Goal: Information Seeking & Learning: Learn about a topic

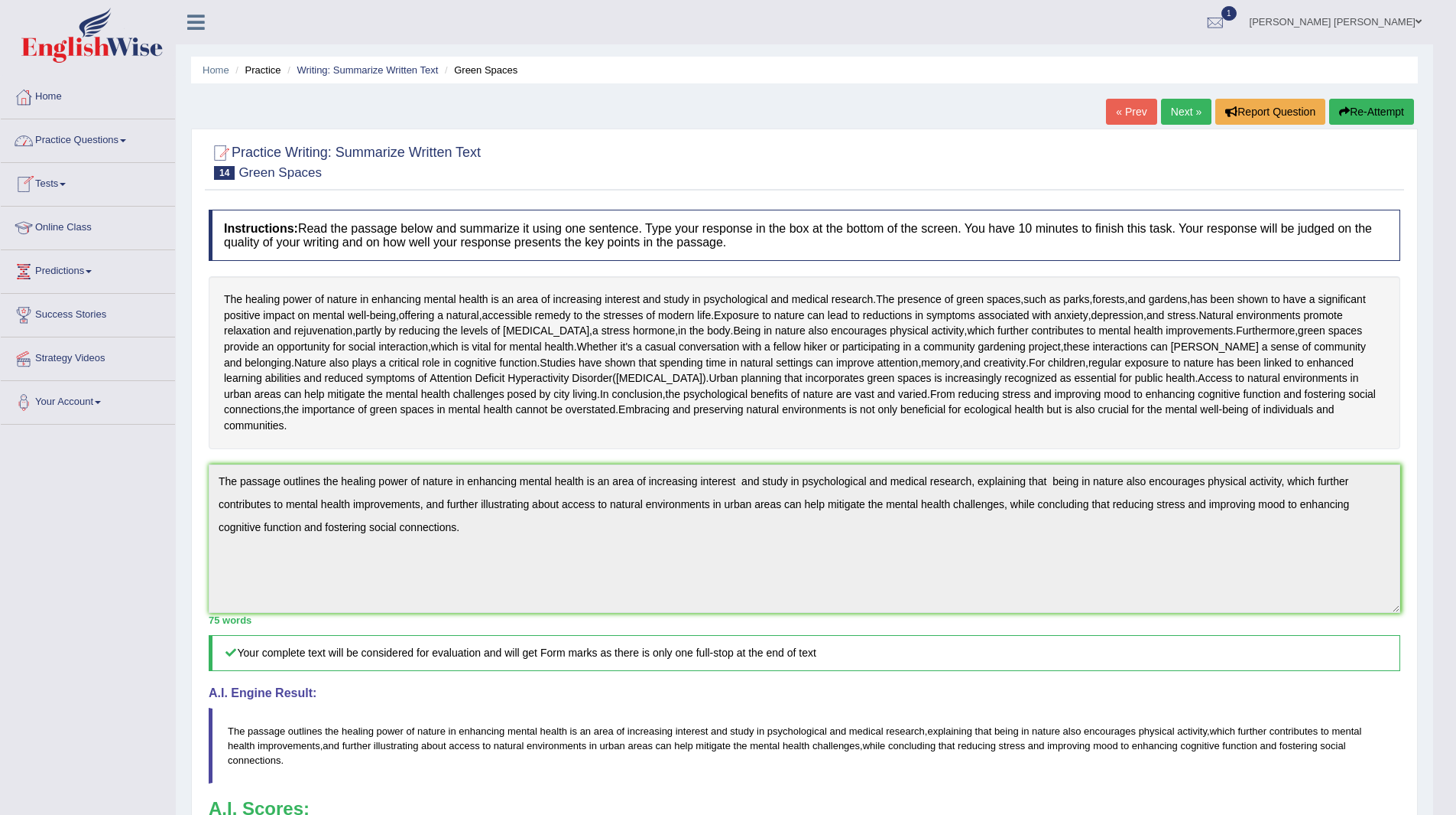
click at [68, 139] on link "Practice Questions" at bounding box center [87, 139] width 174 height 38
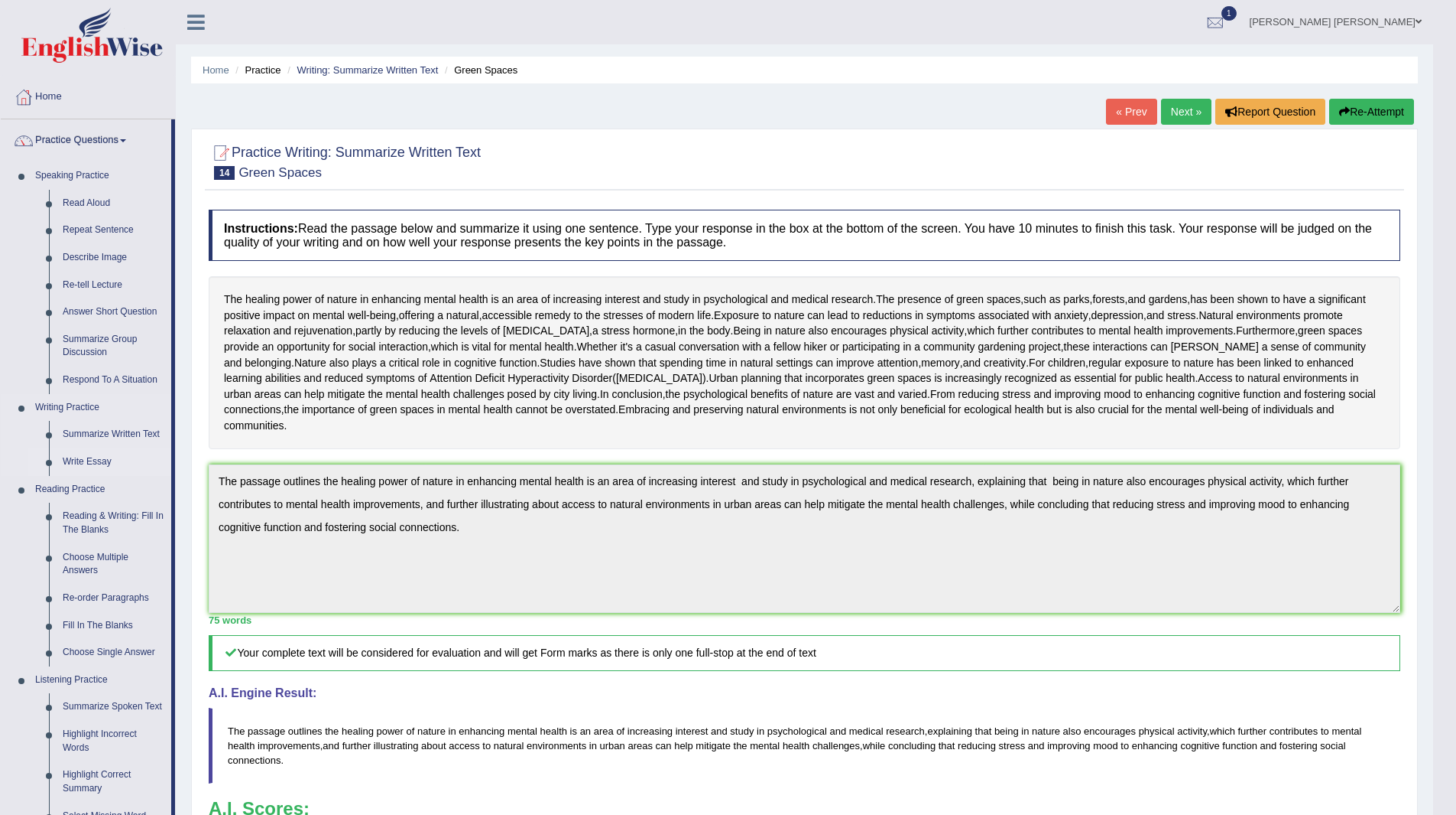
click at [85, 463] on link "Write Essay" at bounding box center [113, 462] width 116 height 27
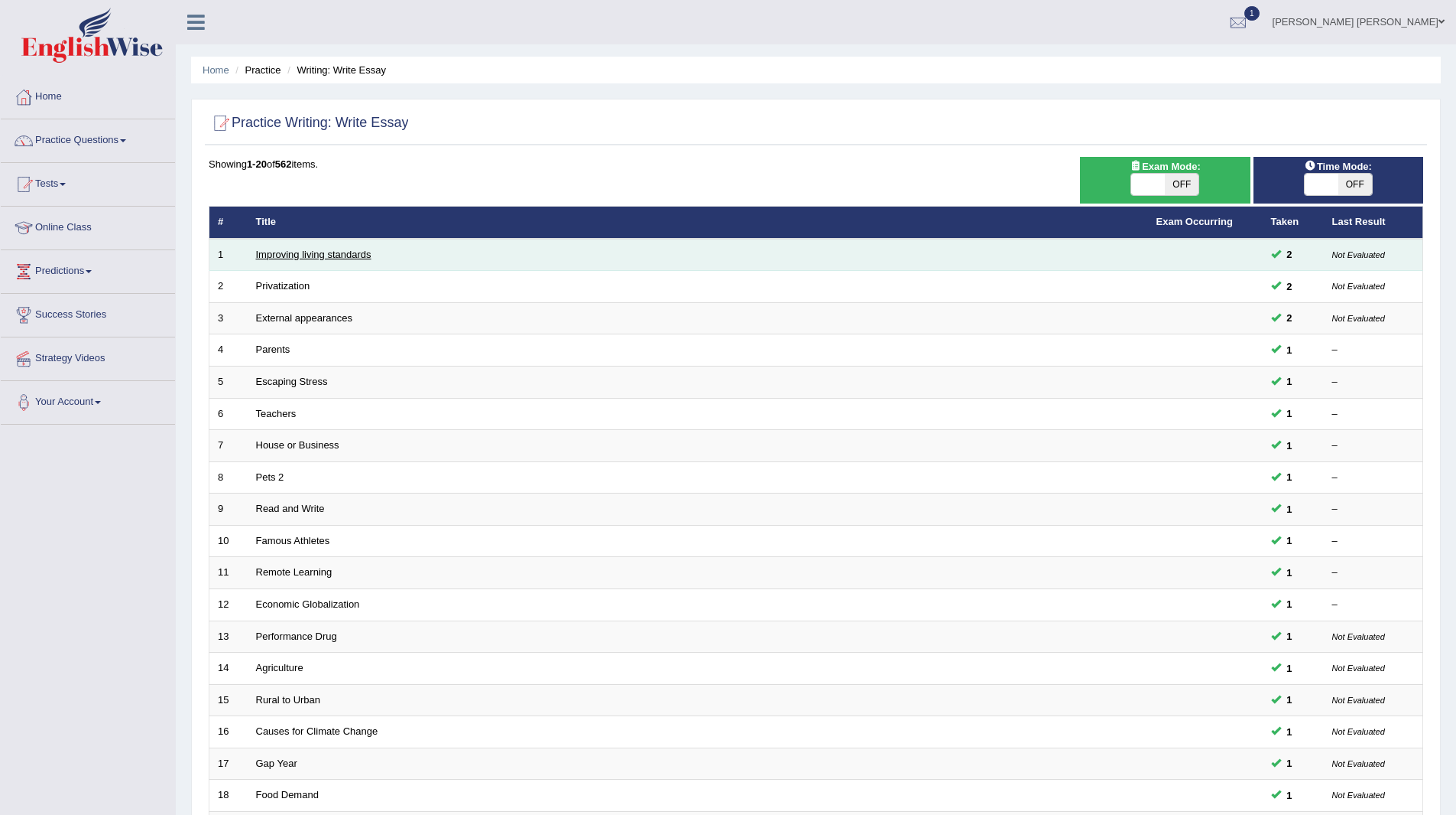
click at [297, 249] on link "Improving living standards" at bounding box center [313, 254] width 116 height 12
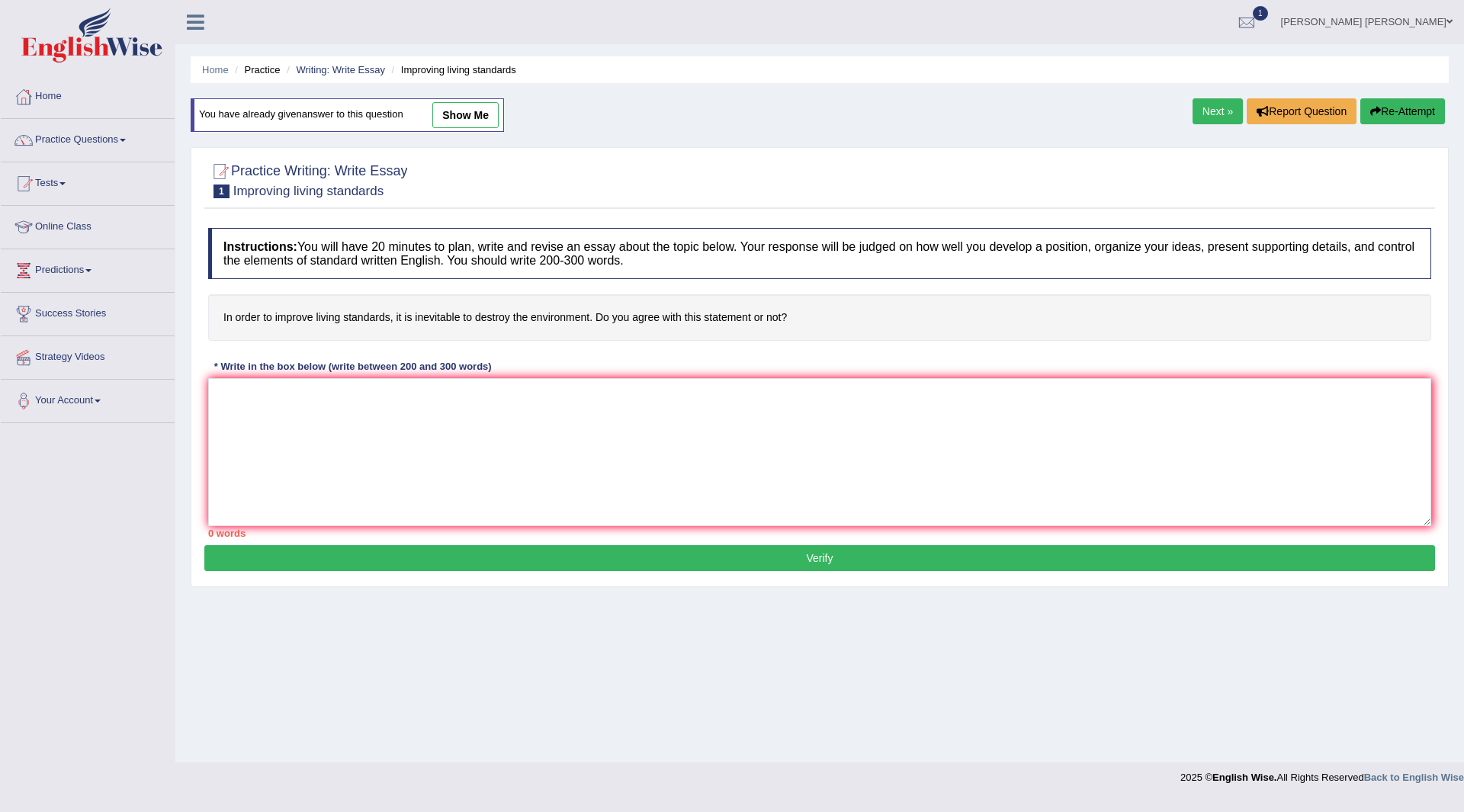
click at [476, 114] on link "show me" at bounding box center [465, 114] width 66 height 26
type textarea "The growing importance of improving living standards has sparked numerous discu…"
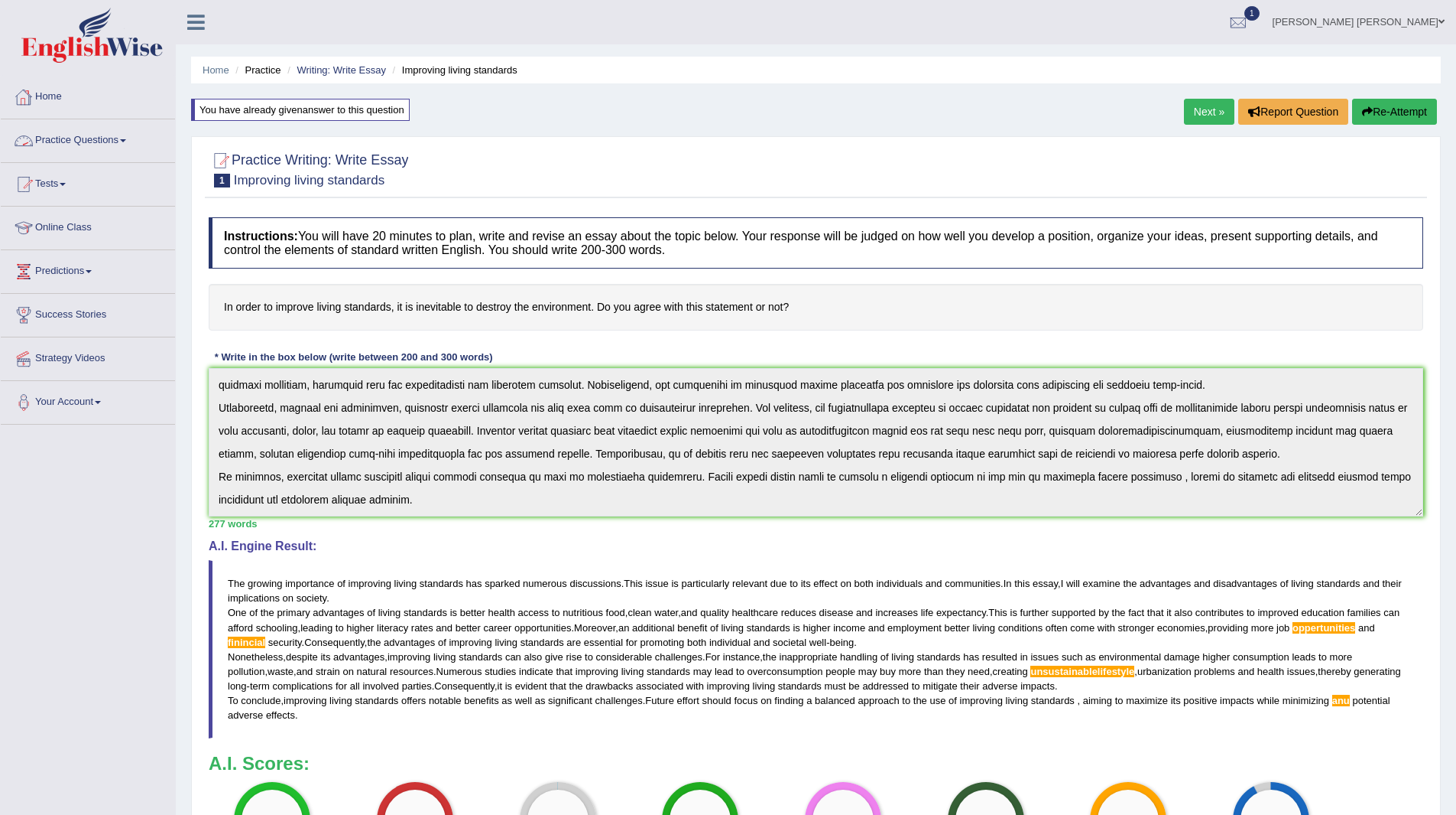
click at [51, 97] on link "Home" at bounding box center [87, 95] width 174 height 38
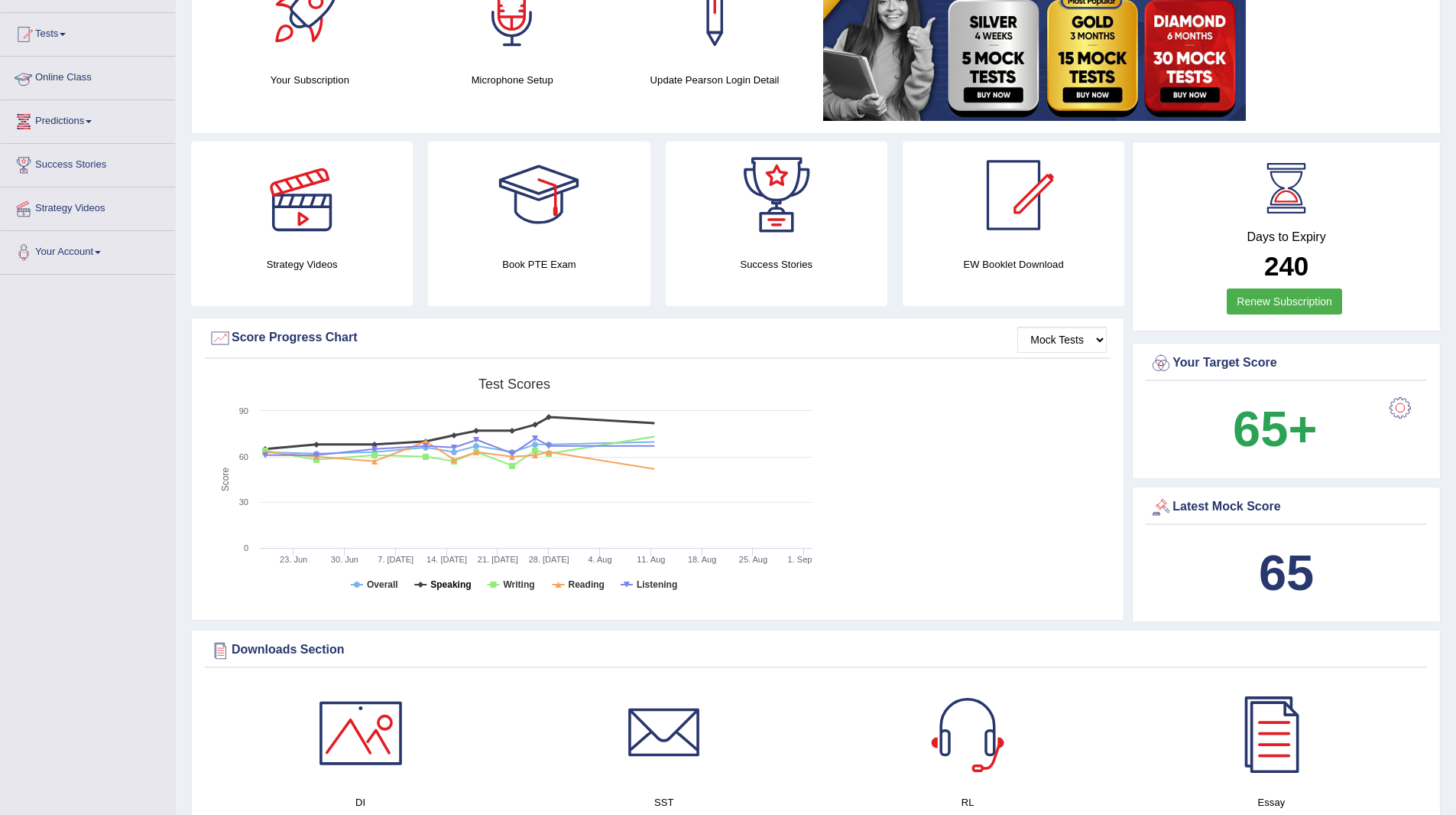
scroll to position [306, 0]
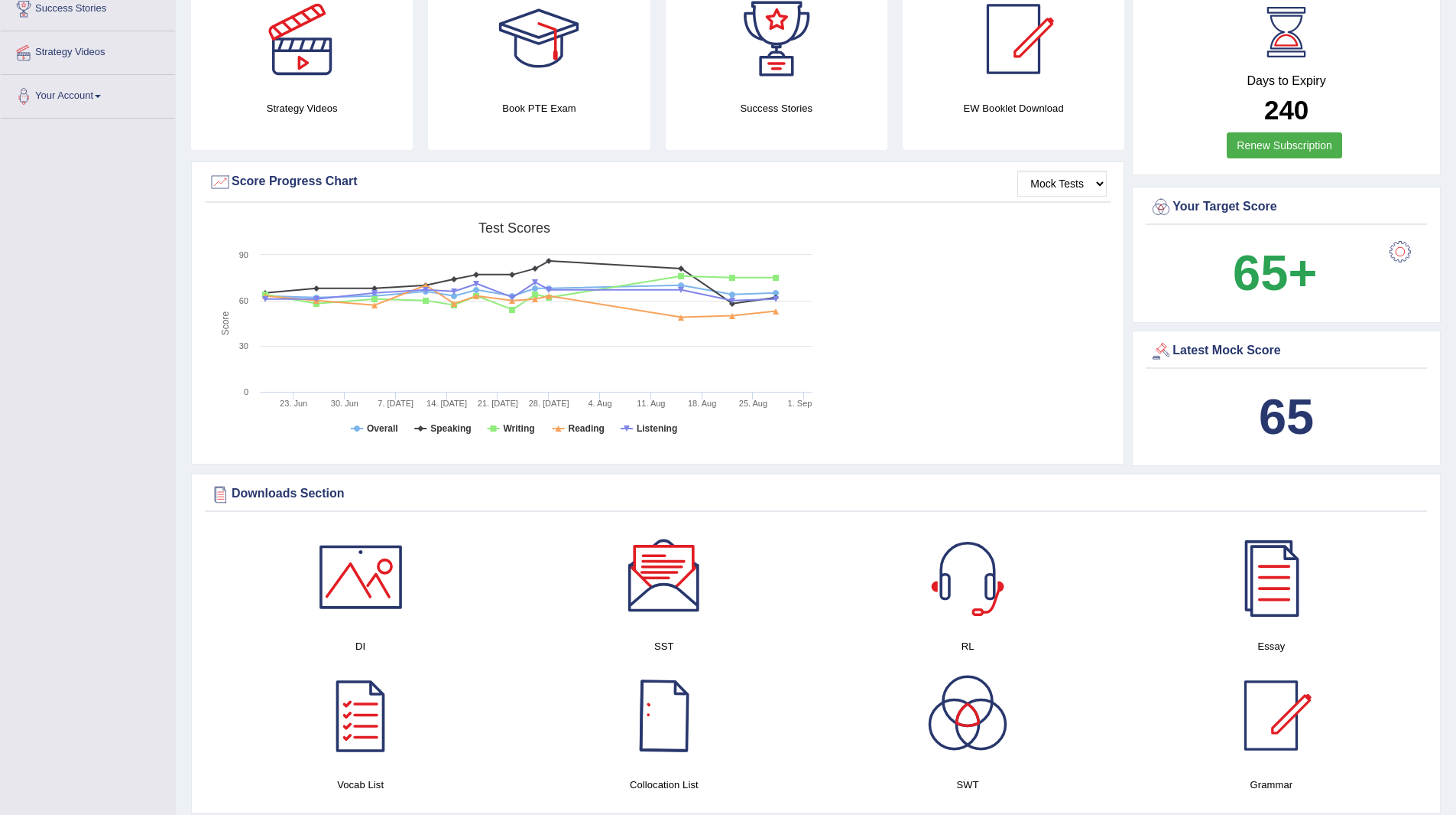
click at [656, 724] on div at bounding box center [663, 715] width 107 height 107
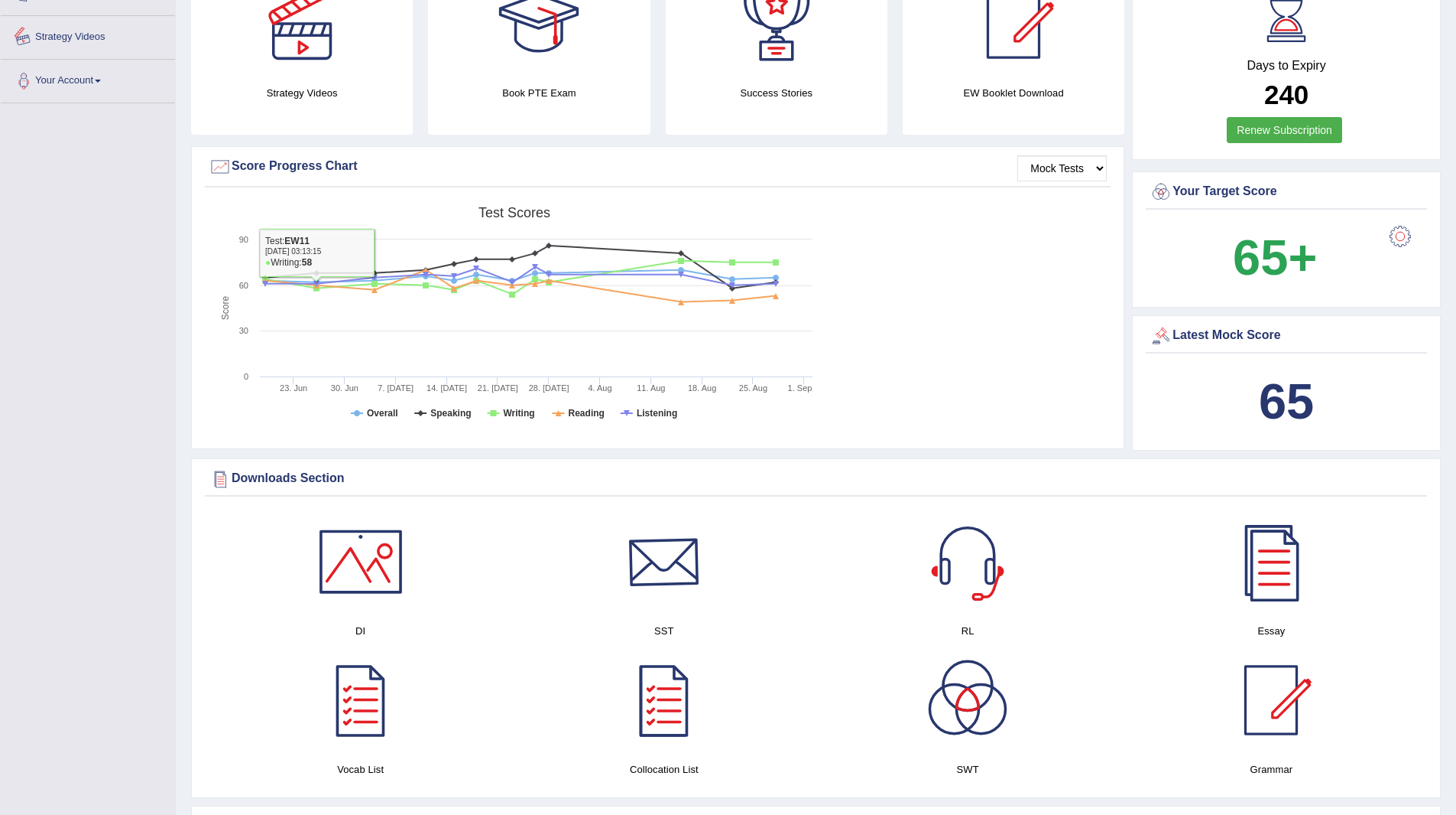
scroll to position [688, 0]
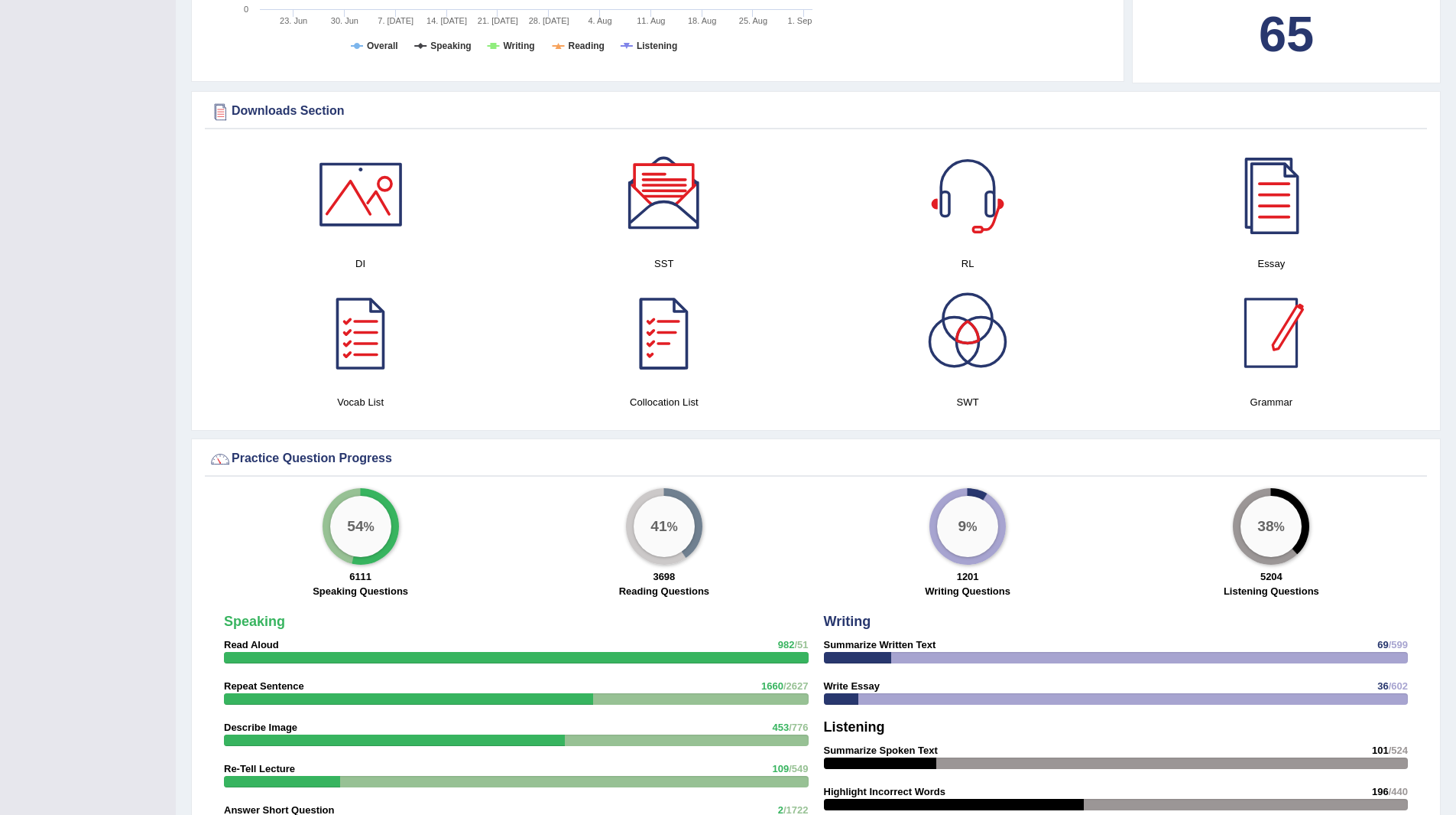
click at [1286, 335] on div at bounding box center [1271, 332] width 107 height 107
click at [1279, 351] on div at bounding box center [1271, 332] width 107 height 107
